Goal: Book appointment/travel/reservation

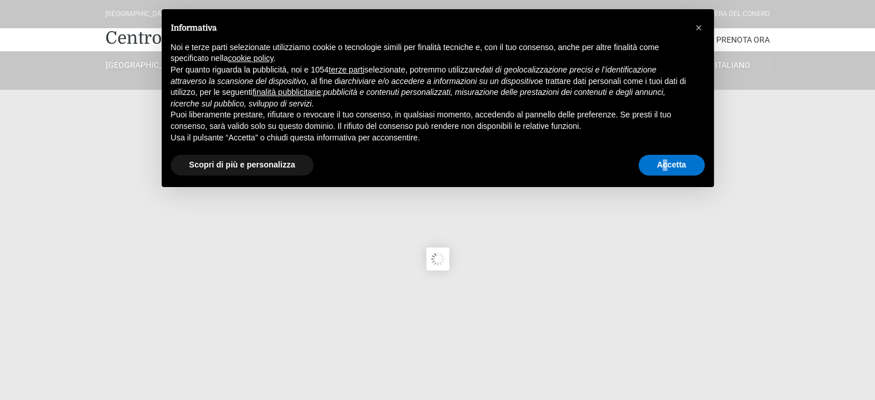
click at [664, 177] on div "Accetta" at bounding box center [672, 165] width 66 height 25
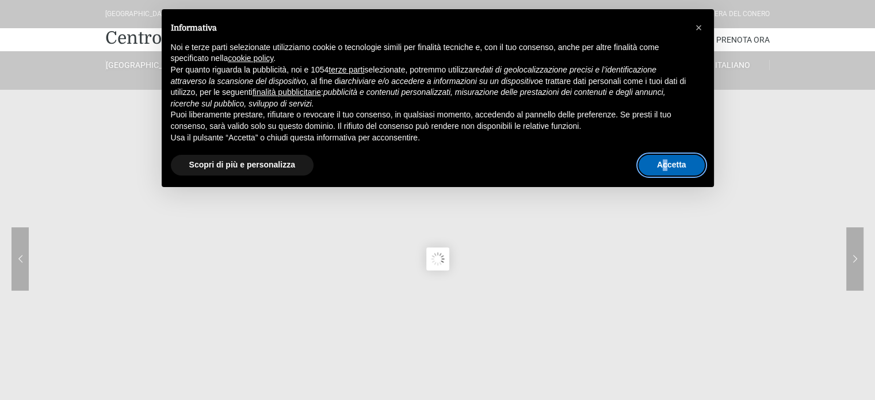
click at [667, 165] on button "Accetta" at bounding box center [672, 165] width 66 height 21
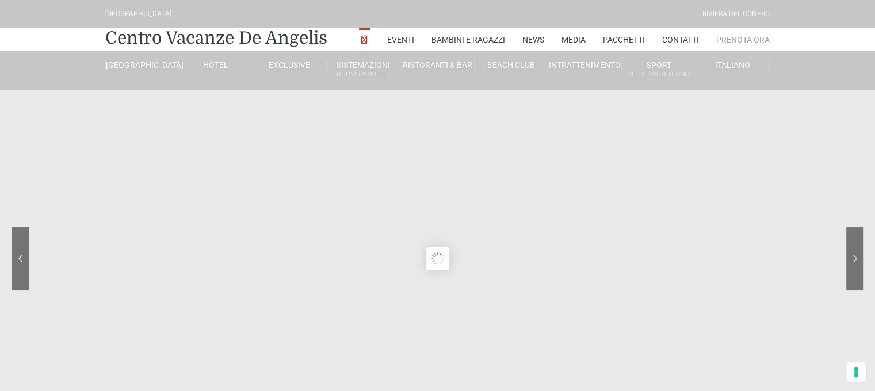
click at [730, 36] on link "Prenota Ora" at bounding box center [744, 39] width 54 height 23
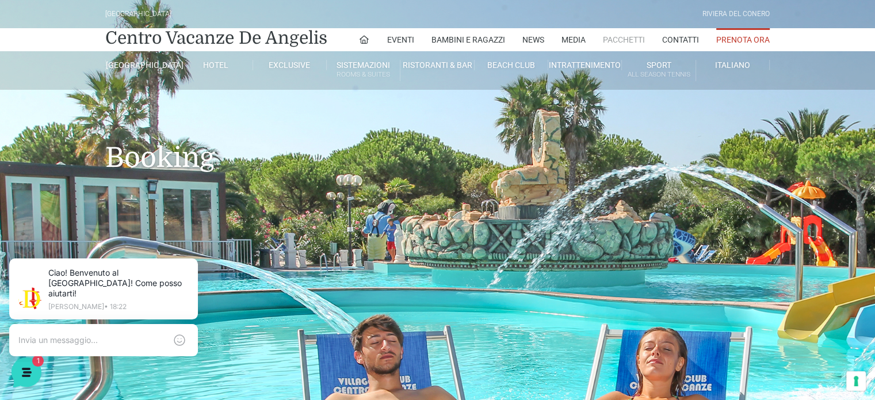
click at [631, 39] on link "Pacchetti" at bounding box center [624, 39] width 42 height 23
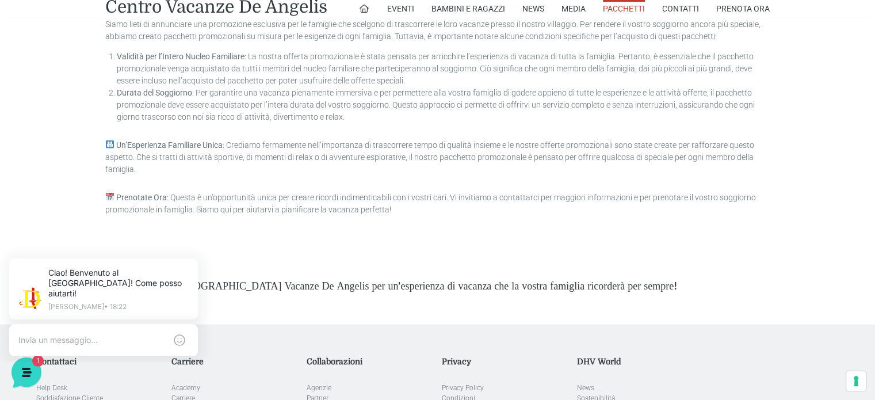
scroll to position [3280, 0]
